Goal: Transaction & Acquisition: Download file/media

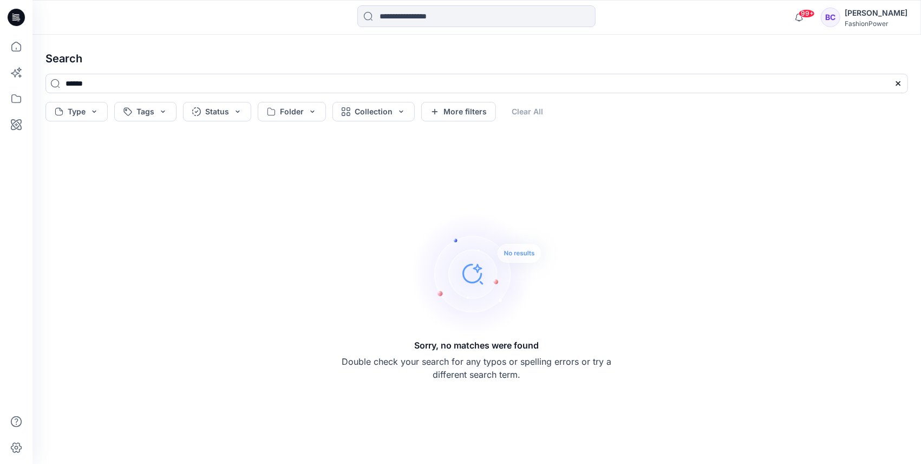
click at [2, 40] on div at bounding box center [16, 232] width 32 height 464
click at [21, 44] on icon at bounding box center [16, 47] width 24 height 24
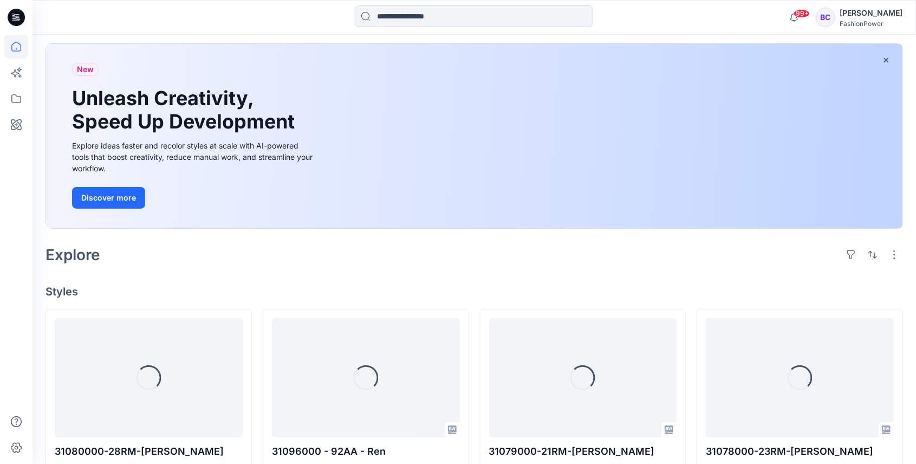
scroll to position [108, 0]
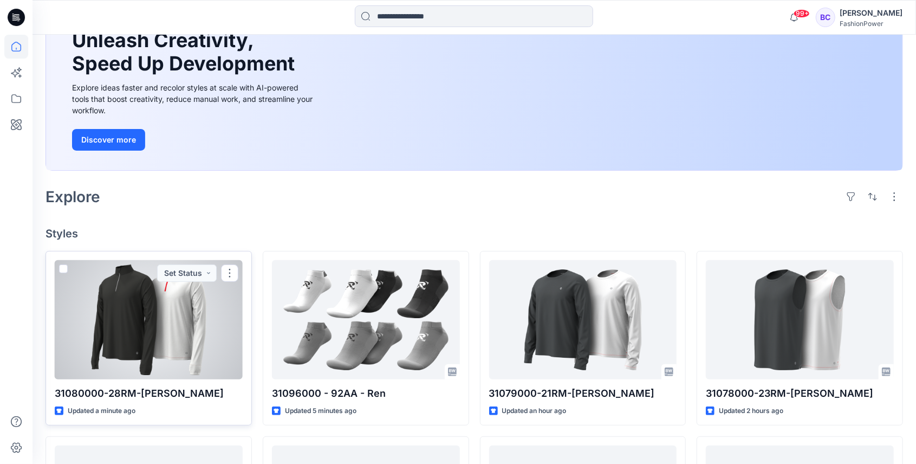
click at [121, 387] on p "31080000-28RM-[PERSON_NAME]" at bounding box center [149, 393] width 188 height 15
click at [121, 386] on p "31080000-28RM-[PERSON_NAME]" at bounding box center [149, 393] width 188 height 15
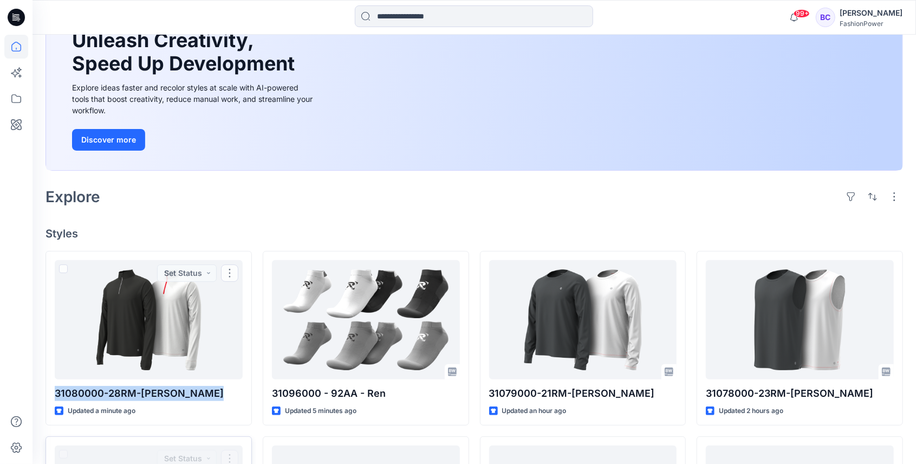
copy div "31080000-28RM-[PERSON_NAME]"
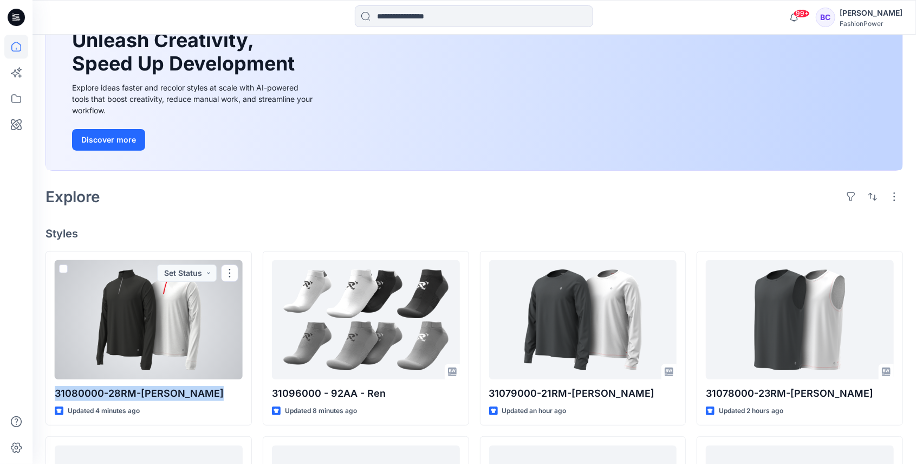
click at [162, 317] on div at bounding box center [149, 319] width 188 height 119
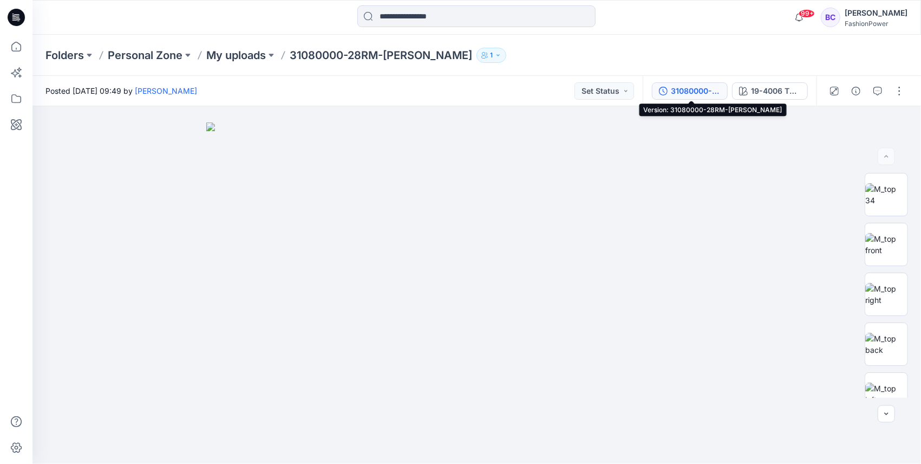
click at [706, 89] on div "31080000-28RM-[PERSON_NAME]" at bounding box center [696, 91] width 50 height 12
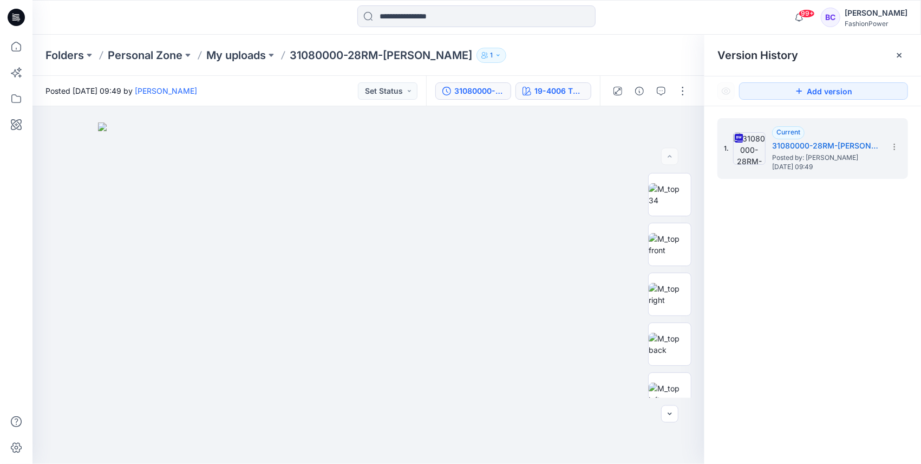
click at [540, 92] on div "19-4006 TPG Caviar" at bounding box center [559, 91] width 50 height 12
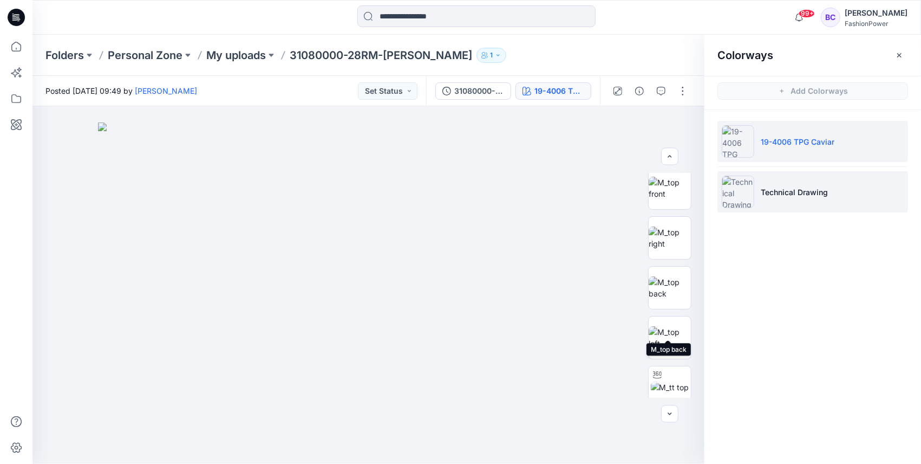
scroll to position [117, 0]
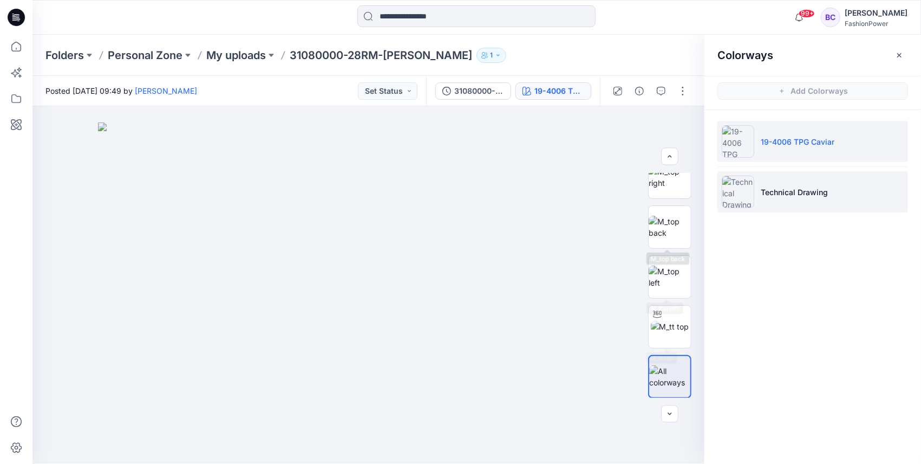
click at [789, 204] on li "Technical Drawing" at bounding box center [812, 191] width 191 height 41
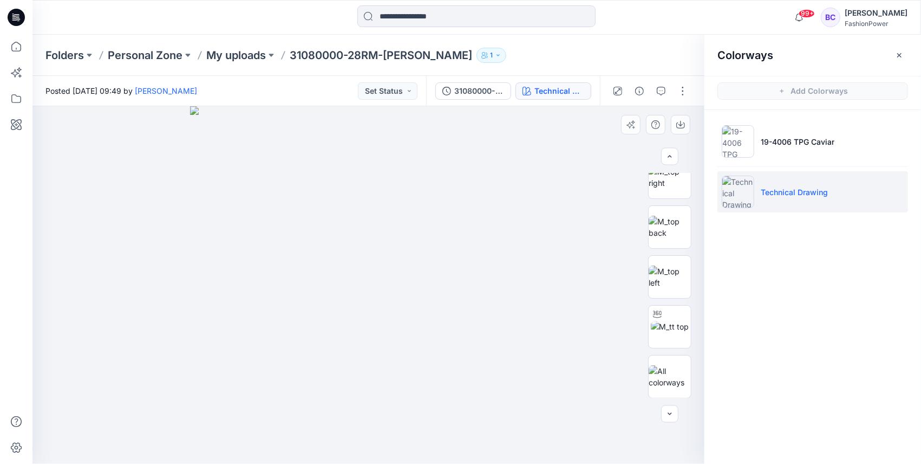
click at [429, 221] on img at bounding box center [368, 284] width 357 height 357
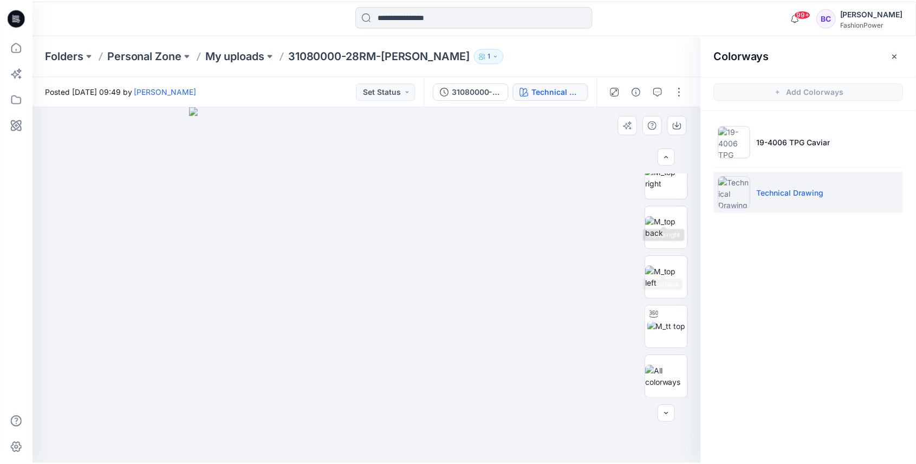
scroll to position [0, 0]
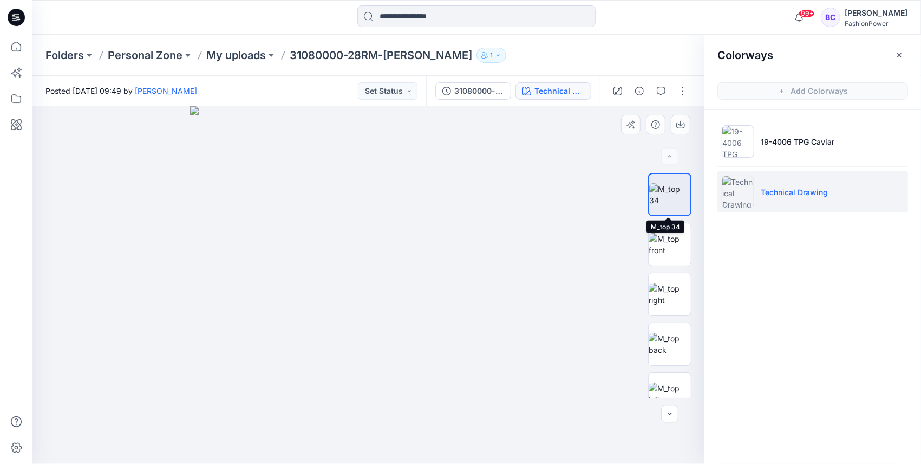
click at [680, 195] on img at bounding box center [669, 194] width 41 height 23
click at [665, 247] on img at bounding box center [670, 244] width 42 height 23
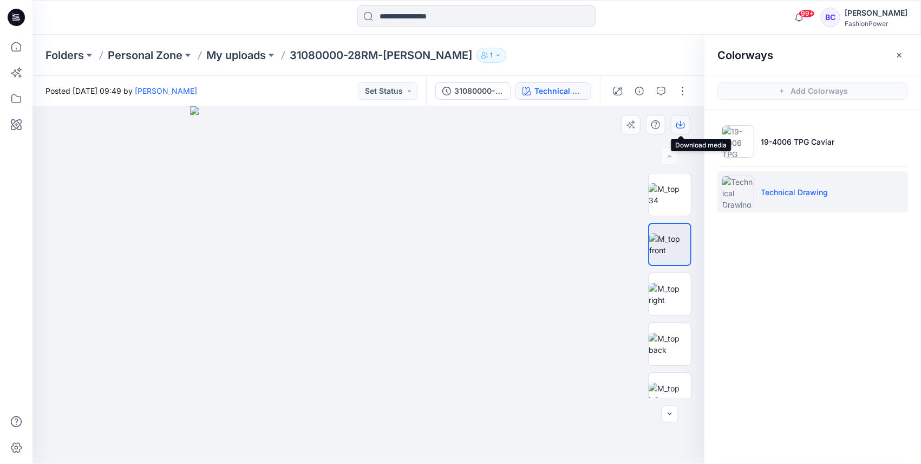
click at [678, 133] on button "button" at bounding box center [680, 124] width 19 height 19
click at [660, 305] on img at bounding box center [670, 294] width 42 height 23
click at [688, 125] on button "button" at bounding box center [680, 124] width 19 height 19
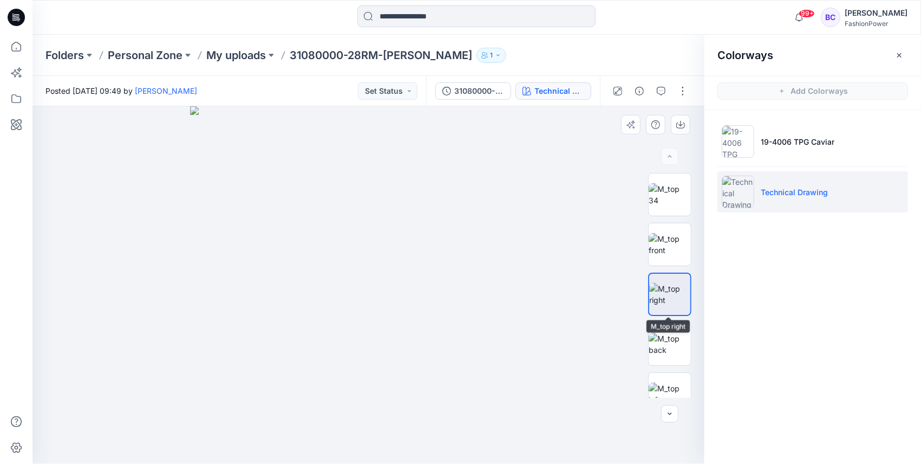
click at [677, 316] on div at bounding box center [669, 285] width 43 height 225
click at [676, 337] on img at bounding box center [670, 343] width 42 height 23
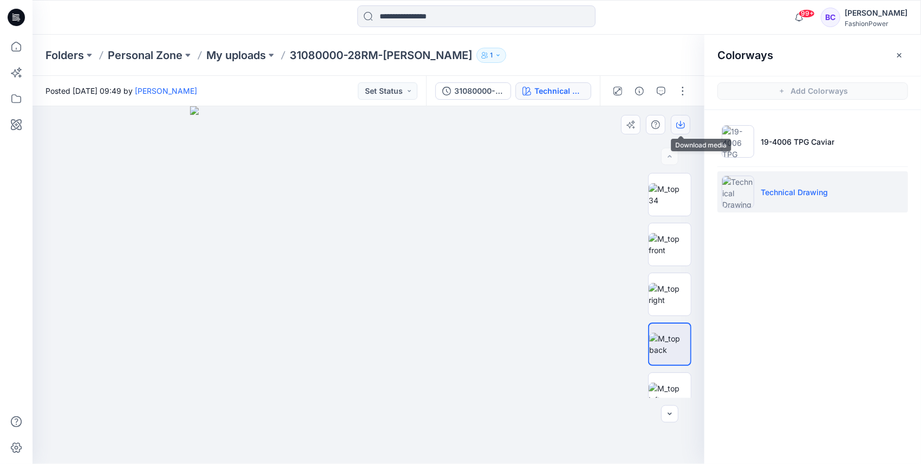
click at [683, 128] on icon "button" at bounding box center [680, 124] width 9 height 9
click at [674, 386] on img at bounding box center [670, 393] width 42 height 23
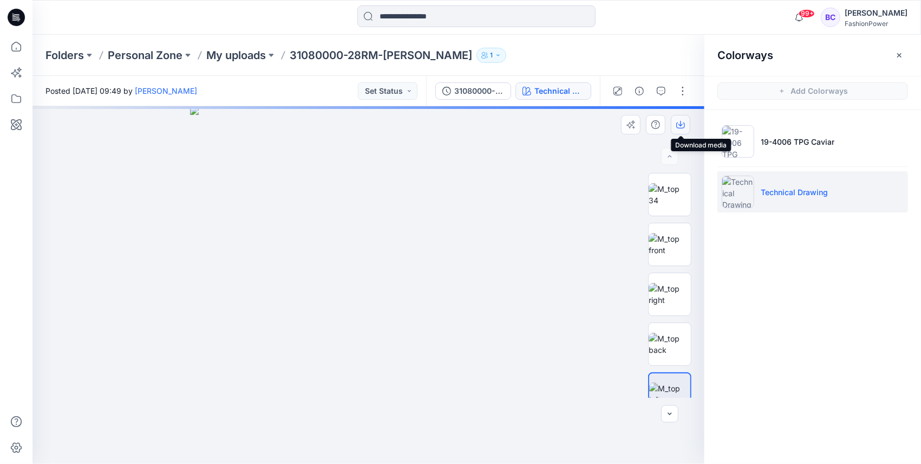
click at [682, 122] on icon "button" at bounding box center [680, 124] width 9 height 9
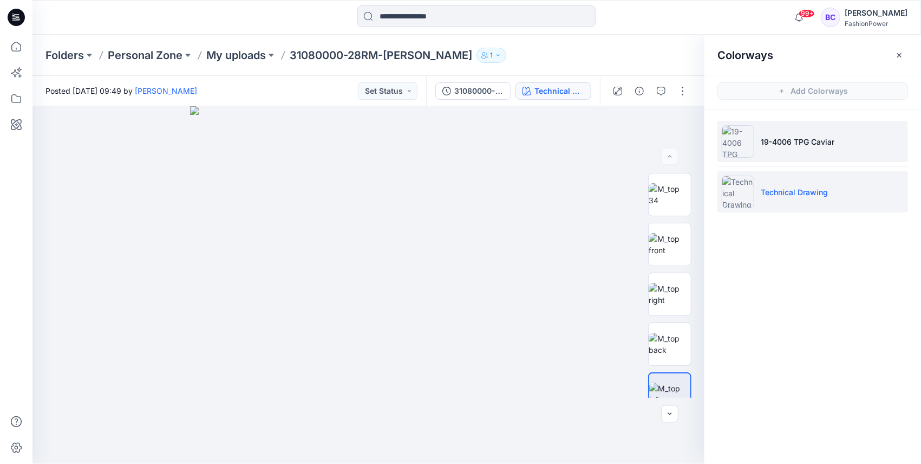
click at [843, 142] on li "19-4006 TPG Caviar" at bounding box center [812, 141] width 191 height 41
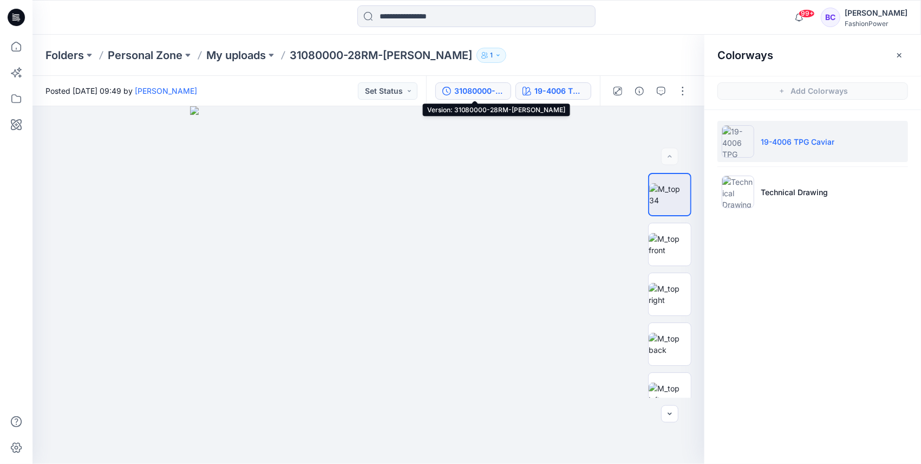
click at [487, 85] on div "31080000-28RM-[PERSON_NAME]" at bounding box center [479, 91] width 50 height 12
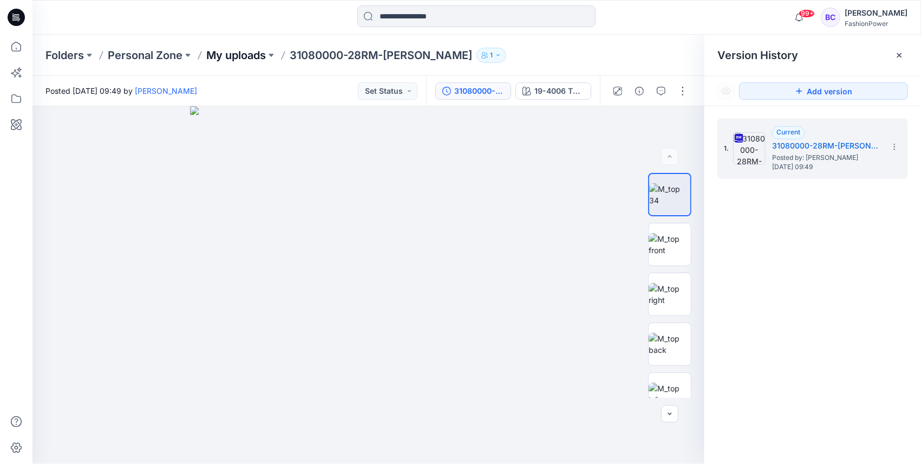
click at [240, 60] on p "My uploads" at bounding box center [236, 55] width 60 height 15
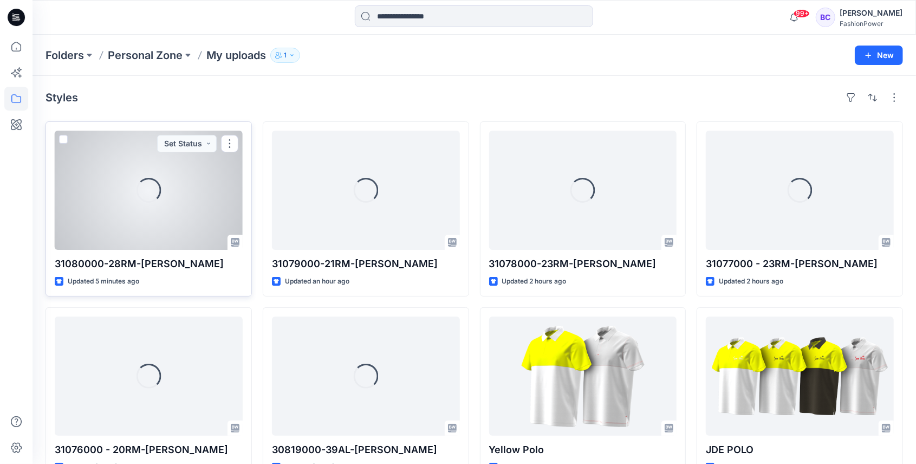
click at [119, 179] on div "Loading..." at bounding box center [149, 189] width 188 height 119
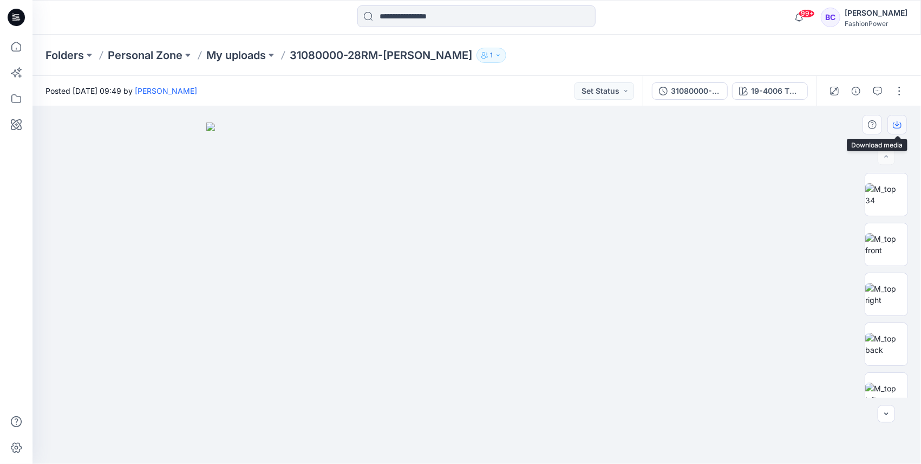
click at [896, 120] on button "button" at bounding box center [896, 124] width 19 height 19
click at [252, 61] on p "My uploads" at bounding box center [236, 55] width 60 height 15
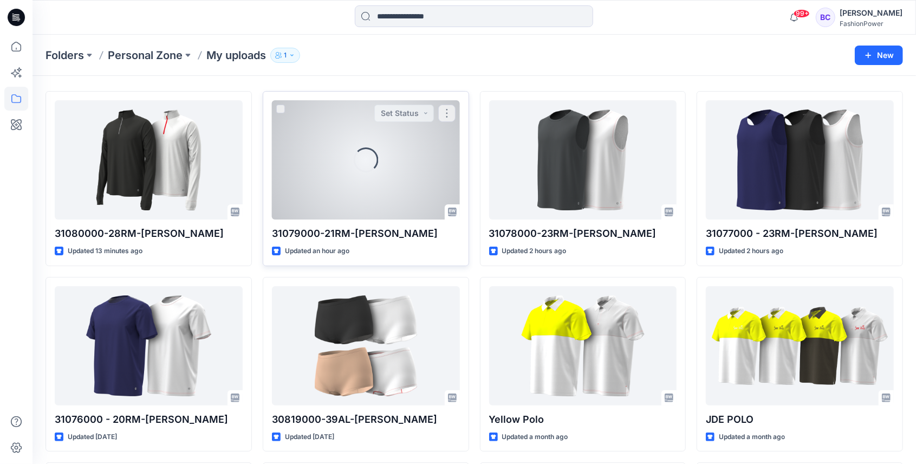
scroll to position [72, 0]
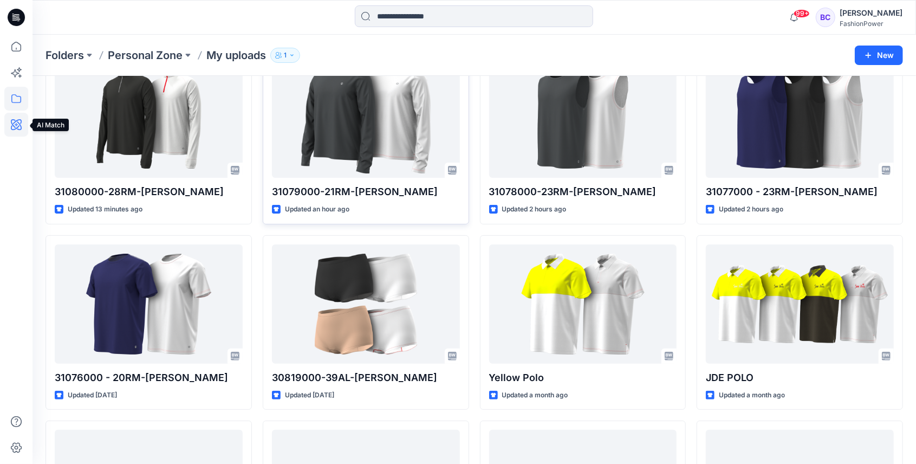
click at [21, 121] on icon at bounding box center [16, 124] width 11 height 11
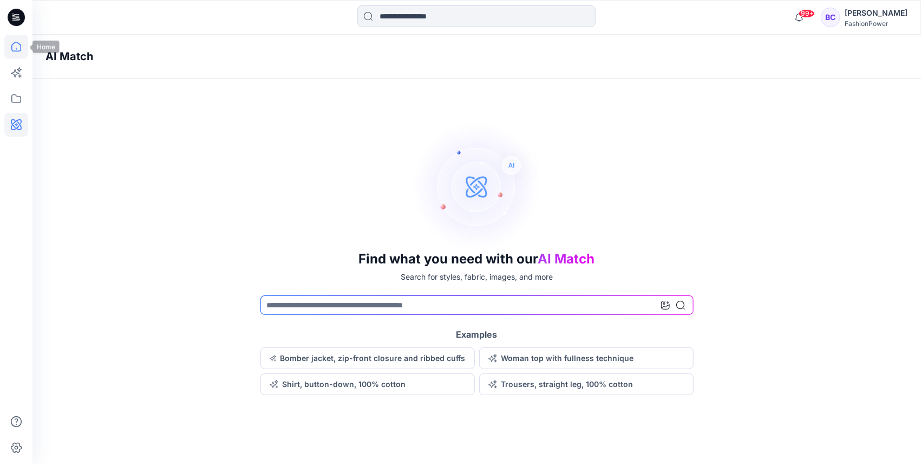
click at [17, 47] on icon at bounding box center [16, 47] width 24 height 24
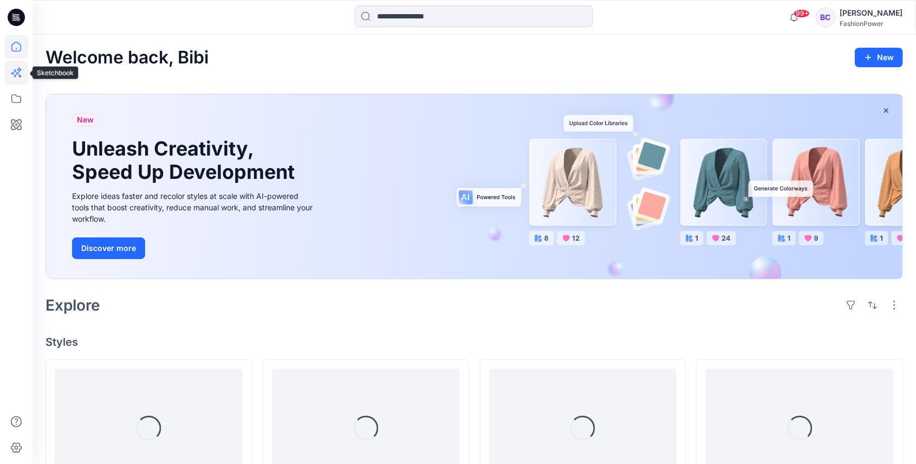
click at [15, 83] on icon at bounding box center [16, 73] width 24 height 24
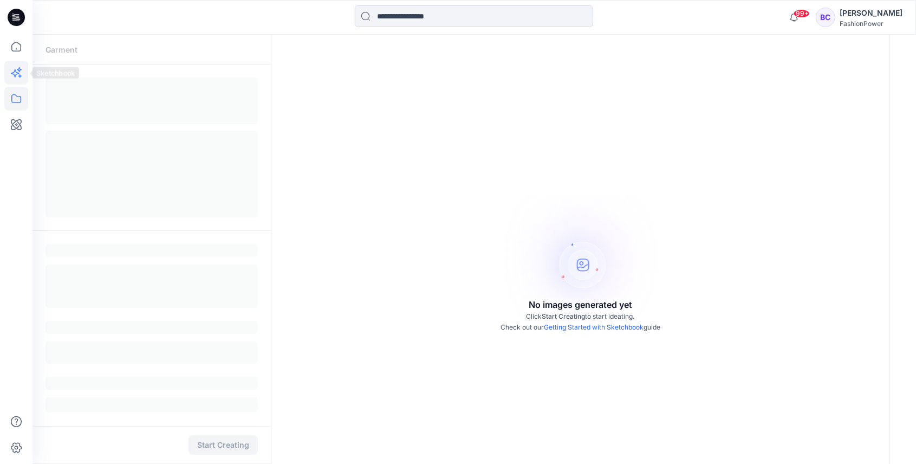
click at [16, 93] on icon at bounding box center [16, 99] width 24 height 24
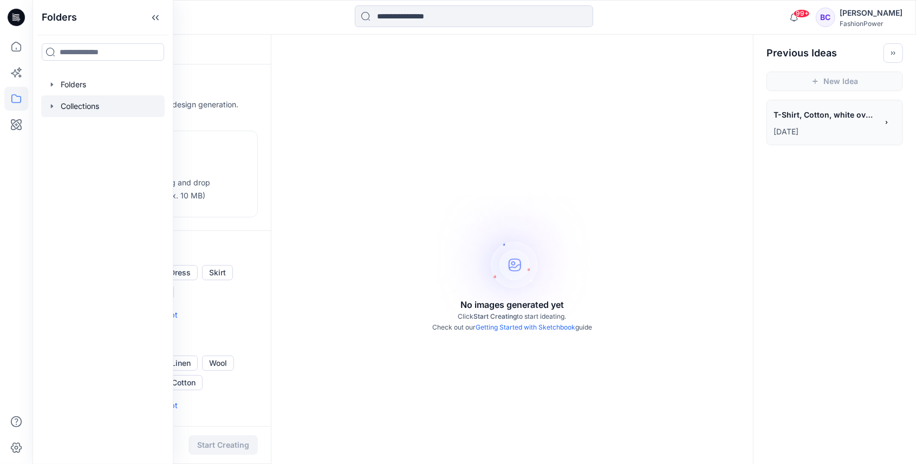
click at [47, 103] on div at bounding box center [102, 106] width 123 height 22
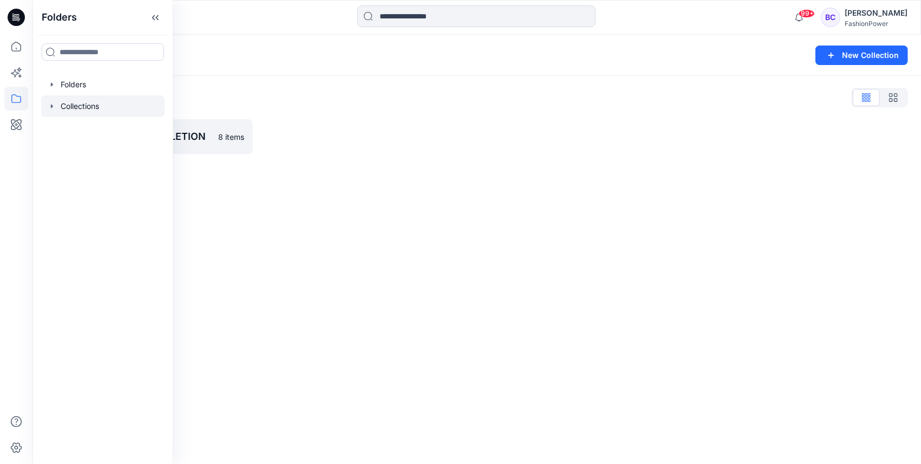
click at [50, 106] on icon "button" at bounding box center [52, 106] width 9 height 9
click at [45, 84] on div at bounding box center [111, 85] width 141 height 22
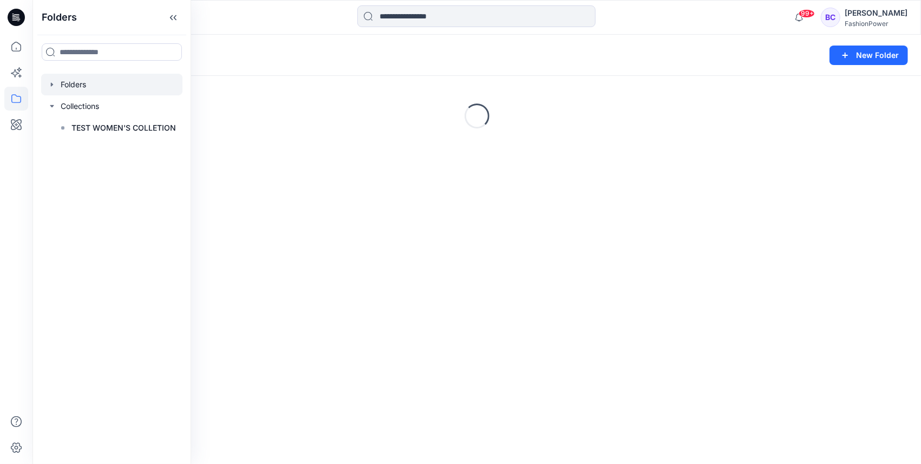
click at [48, 82] on icon "button" at bounding box center [52, 84] width 9 height 9
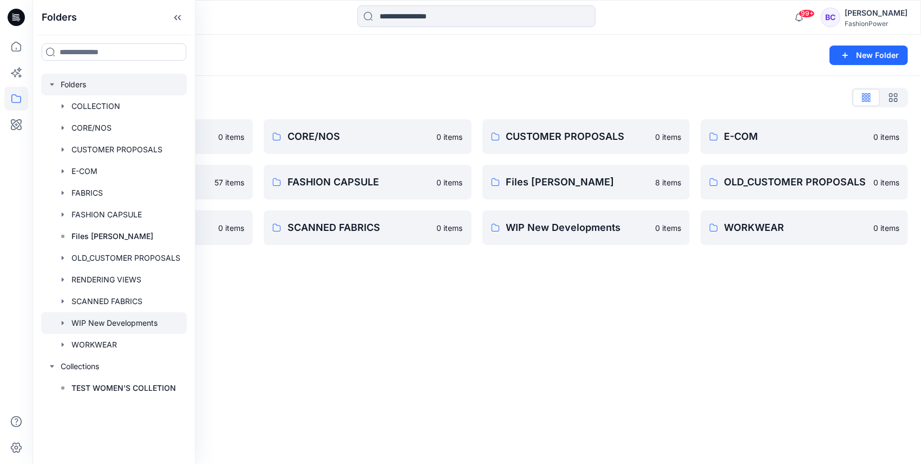
click at [56, 322] on div at bounding box center [114, 323] width 146 height 22
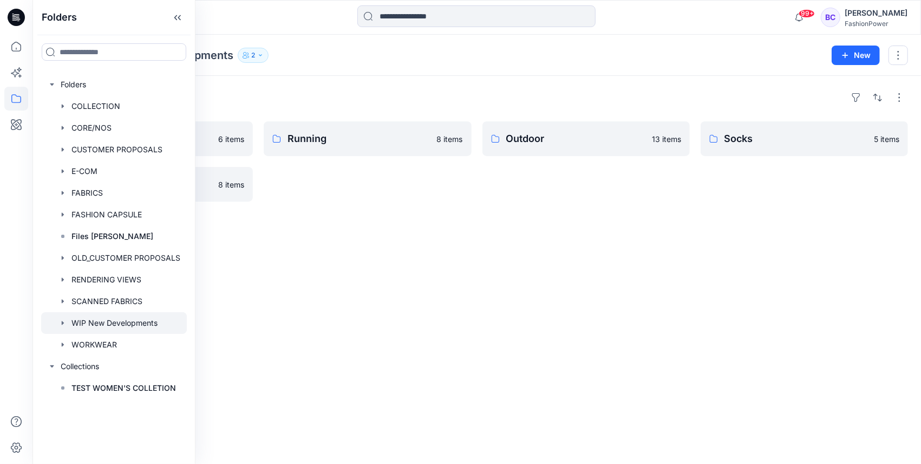
click at [331, 259] on div "Folders Client Proposals 6 items Trainers 8 items Running 8 items Outdoor 13 it…" at bounding box center [476, 270] width 889 height 388
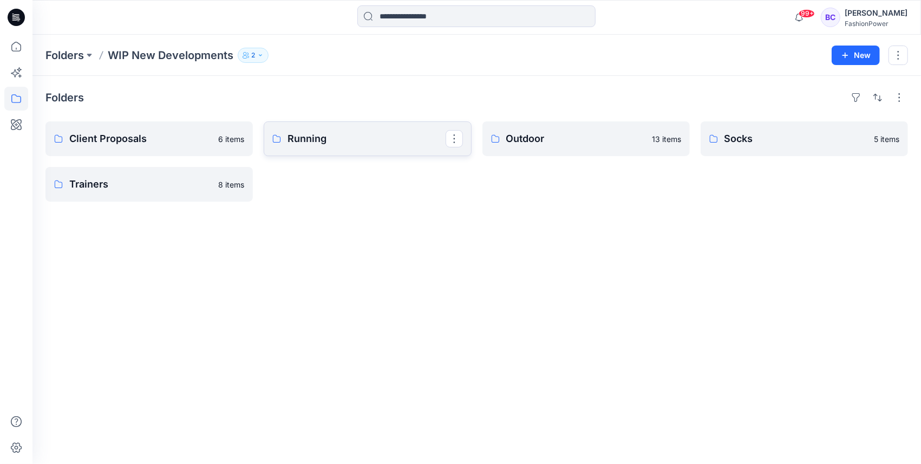
click at [297, 154] on link "Running" at bounding box center [367, 138] width 207 height 35
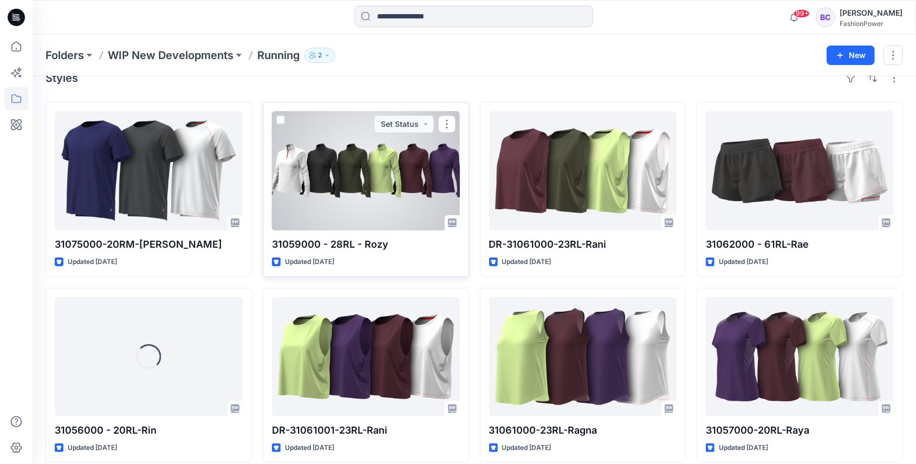
scroll to position [30, 0]
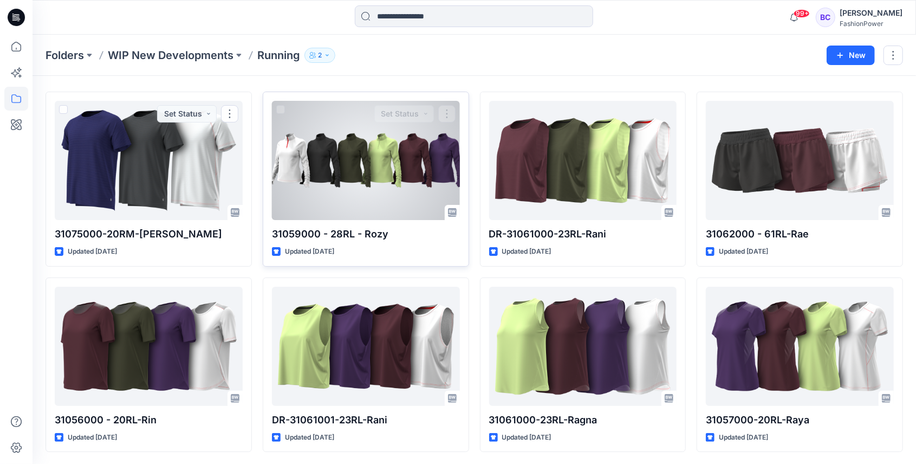
click at [360, 160] on div at bounding box center [366, 160] width 188 height 119
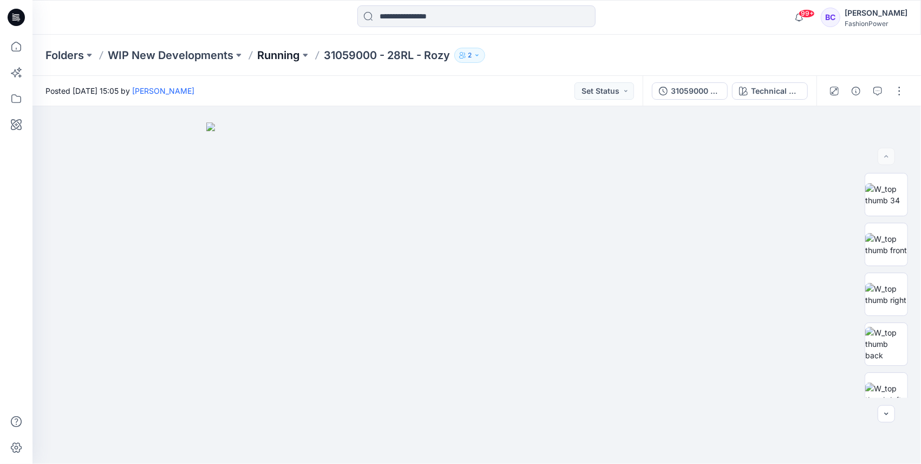
click at [298, 57] on p "Running" at bounding box center [278, 55] width 43 height 15
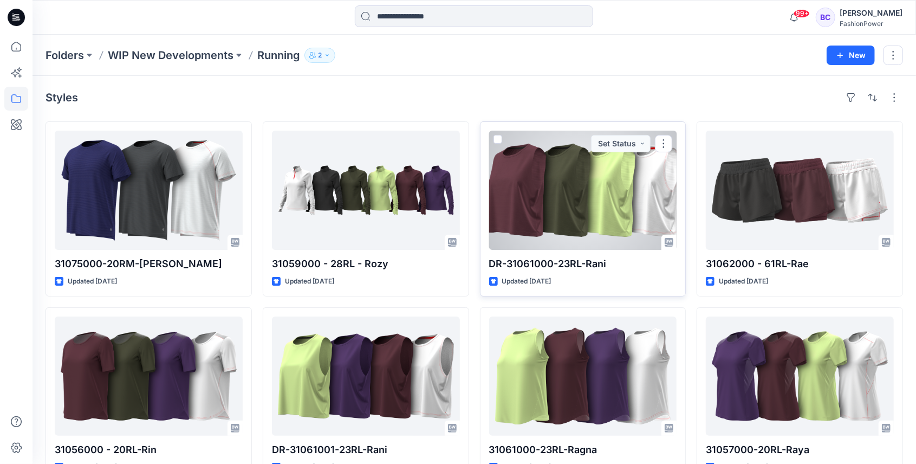
click at [622, 179] on div at bounding box center [583, 189] width 188 height 119
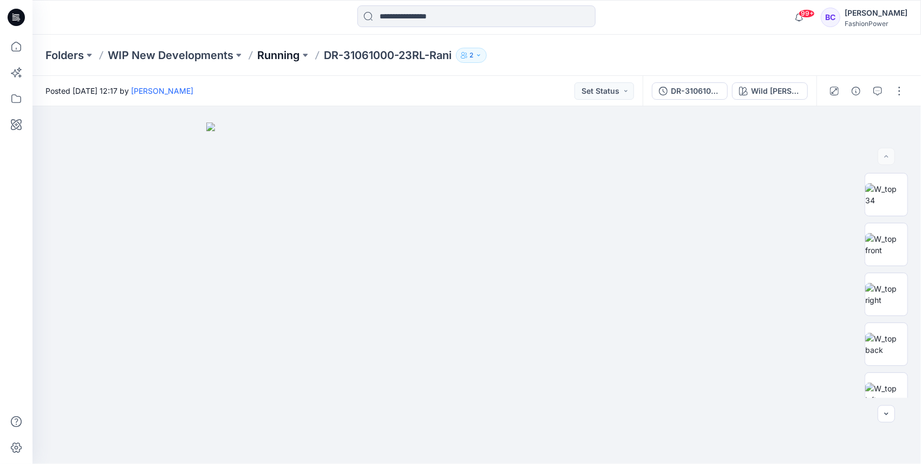
click at [280, 53] on p "Running" at bounding box center [278, 55] width 43 height 15
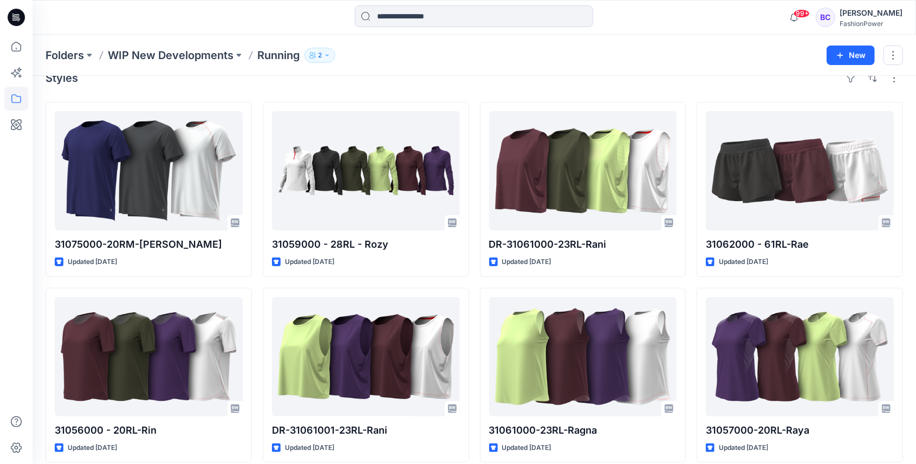
scroll to position [30, 0]
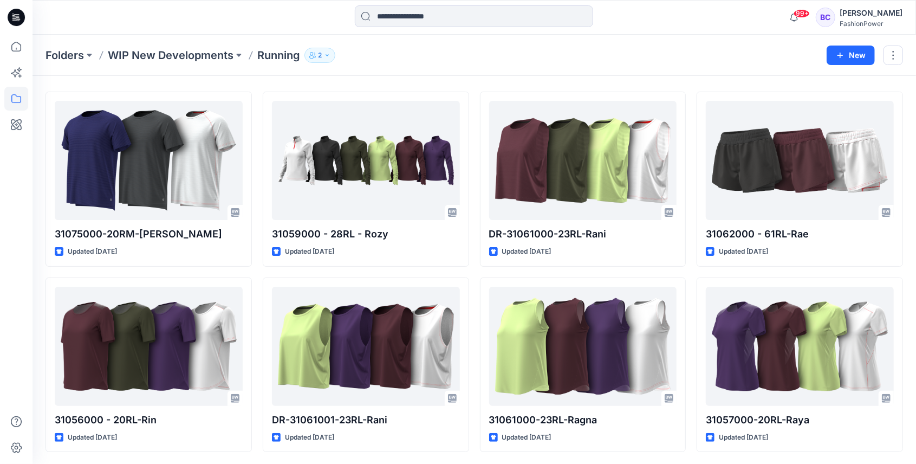
click at [454, 28] on div "99+ Notifications Your style 31079000-21RM-[PERSON_NAME] is ready 4 minutes ago…" at bounding box center [473, 17] width 883 height 35
click at [457, 22] on input at bounding box center [474, 16] width 238 height 22
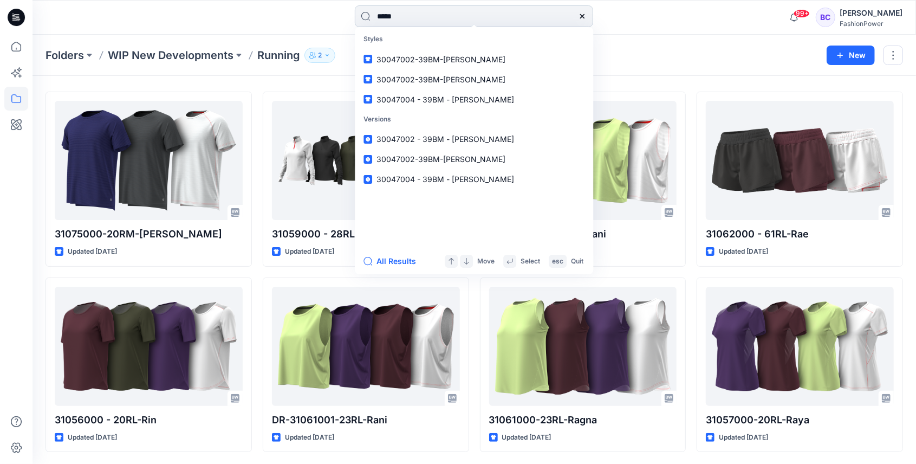
type input "******"
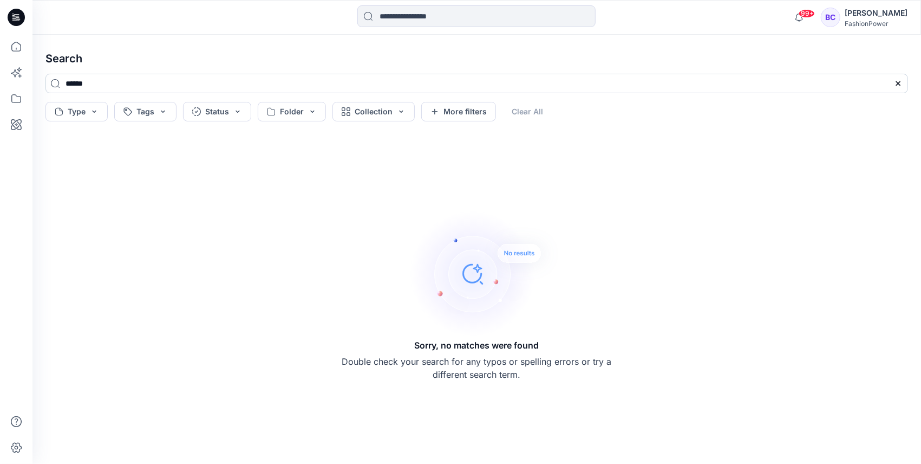
click at [115, 79] on input "******" at bounding box center [476, 83] width 863 height 19
click at [13, 39] on icon at bounding box center [16, 47] width 24 height 24
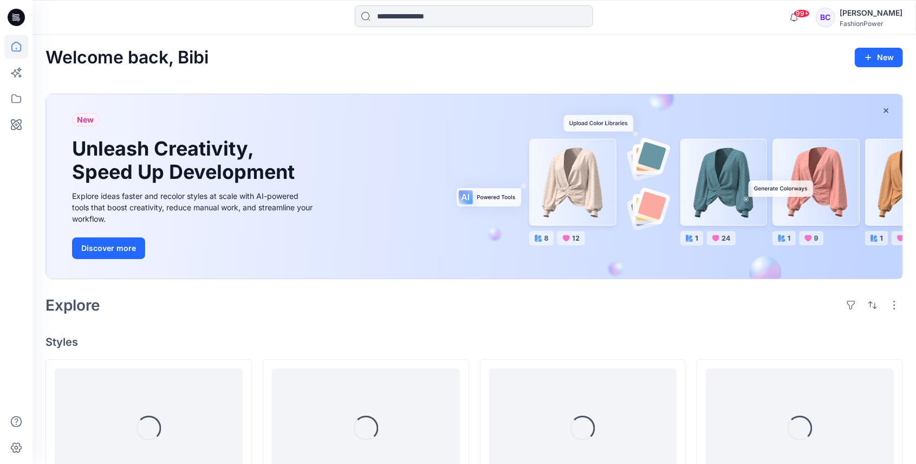
click at [400, 18] on input at bounding box center [474, 16] width 238 height 22
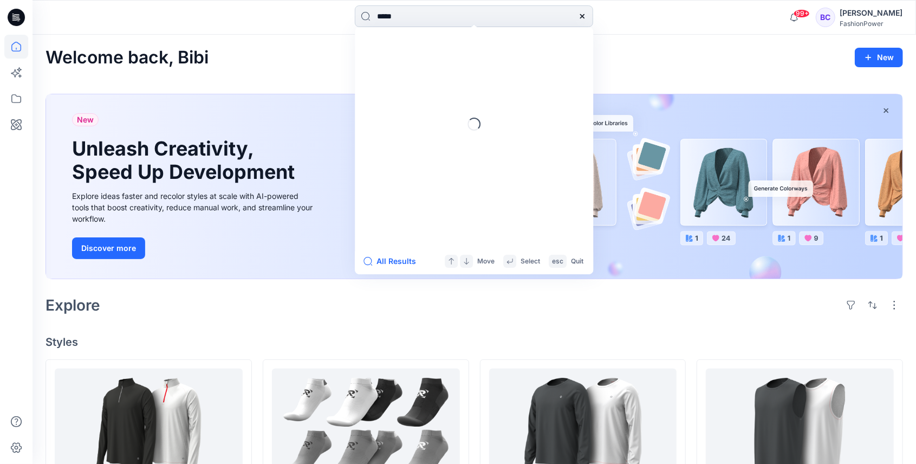
type input "****"
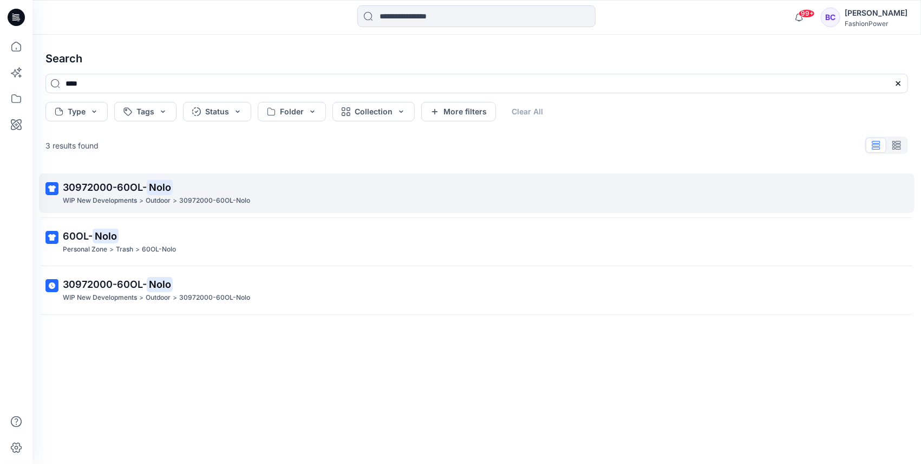
click at [180, 196] on p "30972000-60OL-Nolo" at bounding box center [214, 200] width 71 height 11
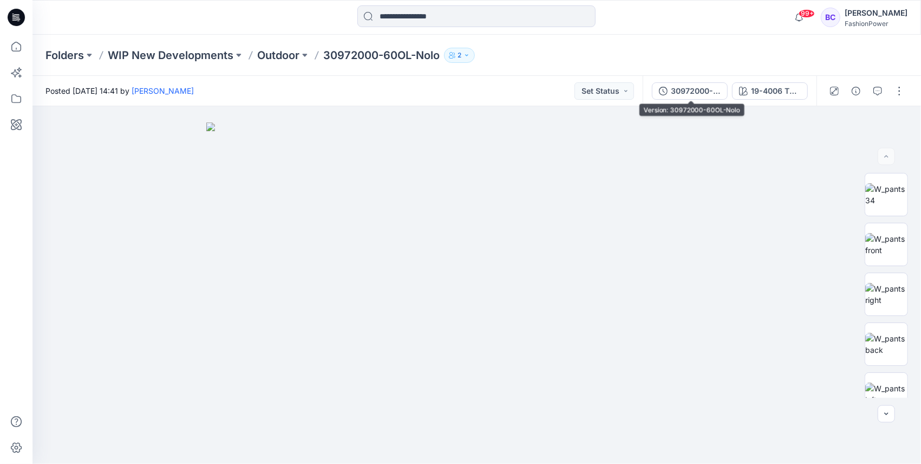
click at [703, 80] on div "30972000-60OL-Nolo 19-4006 TPG Caviar" at bounding box center [730, 91] width 174 height 30
click at [675, 95] on div "30972000-60OL-Nolo" at bounding box center [696, 91] width 50 height 12
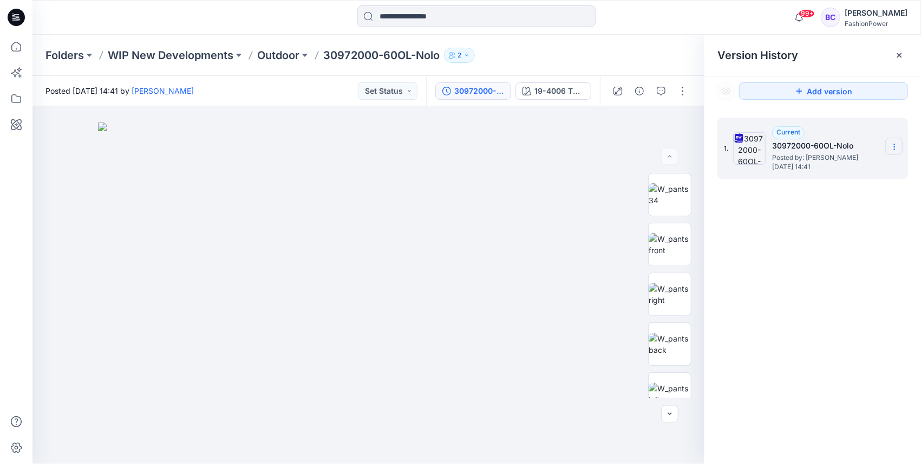
click at [898, 138] on section at bounding box center [893, 146] width 17 height 17
click at [858, 167] on span "Download Source BW File" at bounding box center [839, 167] width 91 height 13
